Goal: Task Accomplishment & Management: Use online tool/utility

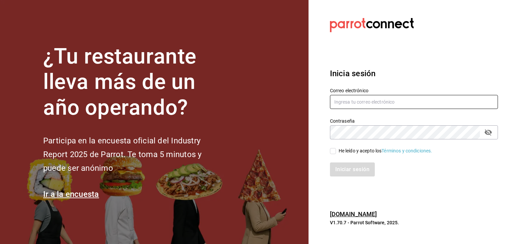
type input "[EMAIL_ADDRESS][PERSON_NAME][DOMAIN_NAME]"
click at [333, 150] on input "He leído y acepto los Términos y condiciones." at bounding box center [333, 151] width 6 height 6
checkbox input "true"
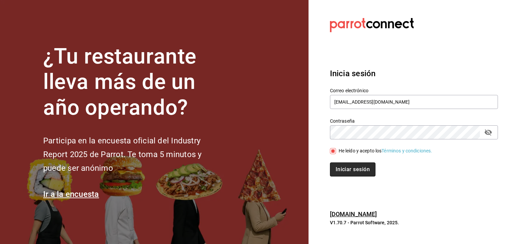
click at [341, 168] on button "Iniciar sesión" at bounding box center [353, 170] width 46 height 14
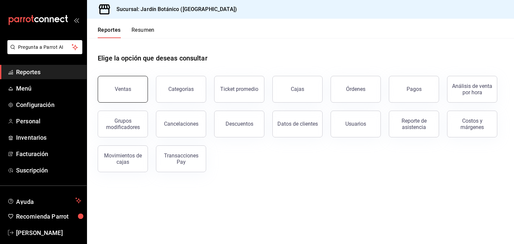
click at [120, 94] on button "Ventas" at bounding box center [123, 89] width 50 height 27
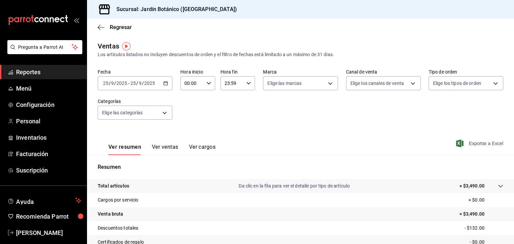
click at [471, 142] on span "Exportar a Excel" at bounding box center [481, 144] width 46 height 8
click at [43, 233] on span "[PERSON_NAME]" at bounding box center [48, 233] width 65 height 9
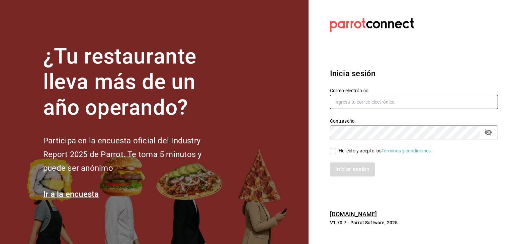
type input "[EMAIL_ADDRESS][PERSON_NAME][DOMAIN_NAME]"
